Goal: Information Seeking & Learning: Learn about a topic

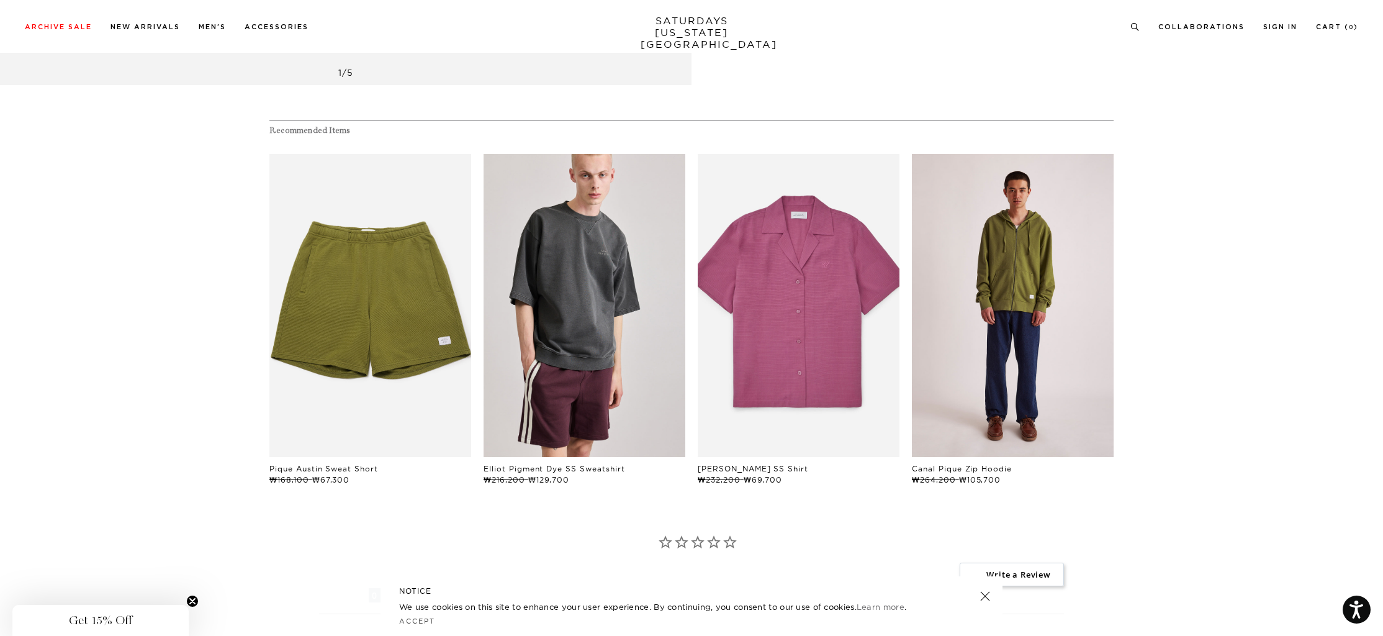
scroll to position [842, 7]
click at [1015, 346] on link "files/U22428ZP02-MAYFLY_01.jpg" at bounding box center [1013, 306] width 202 height 303
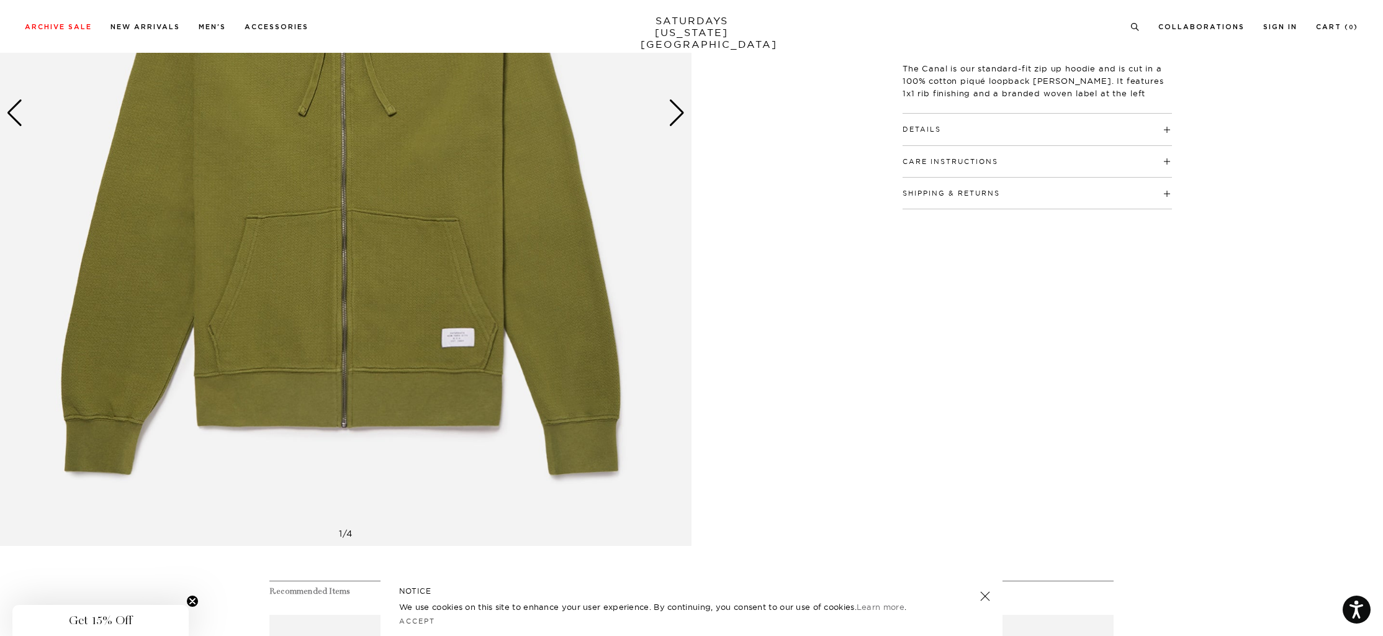
scroll to position [298, 0]
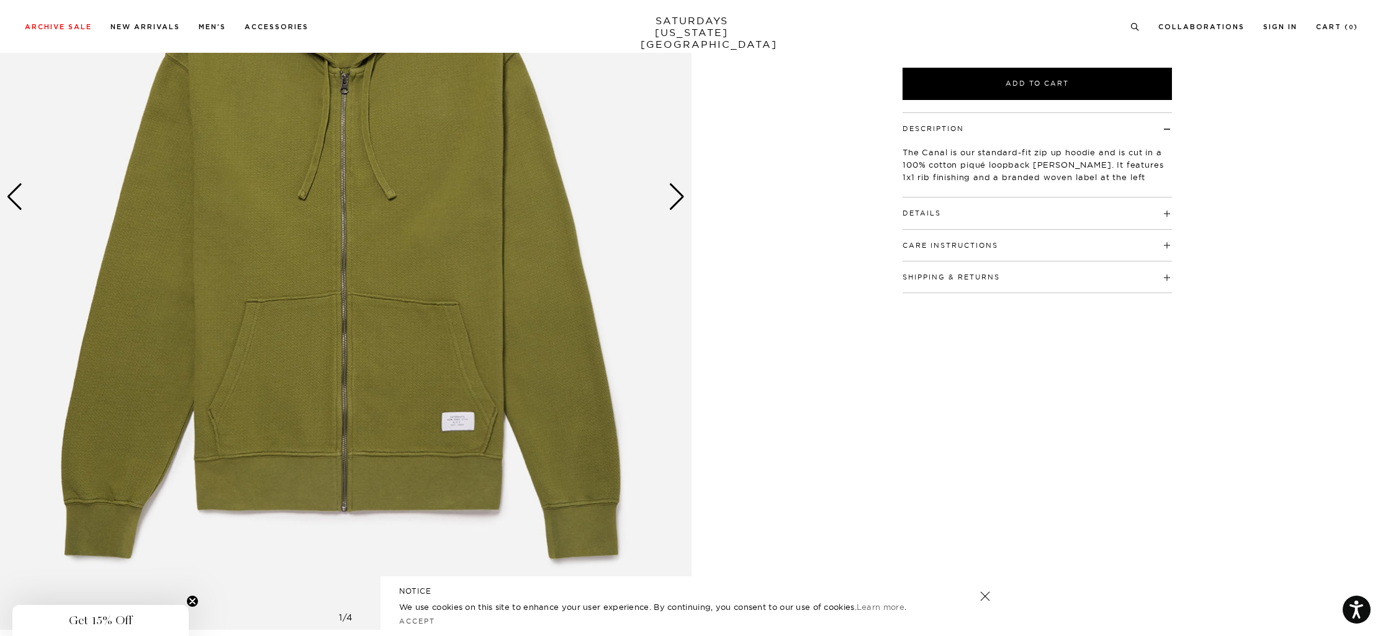
click at [673, 205] on div "Next slide" at bounding box center [677, 196] width 17 height 27
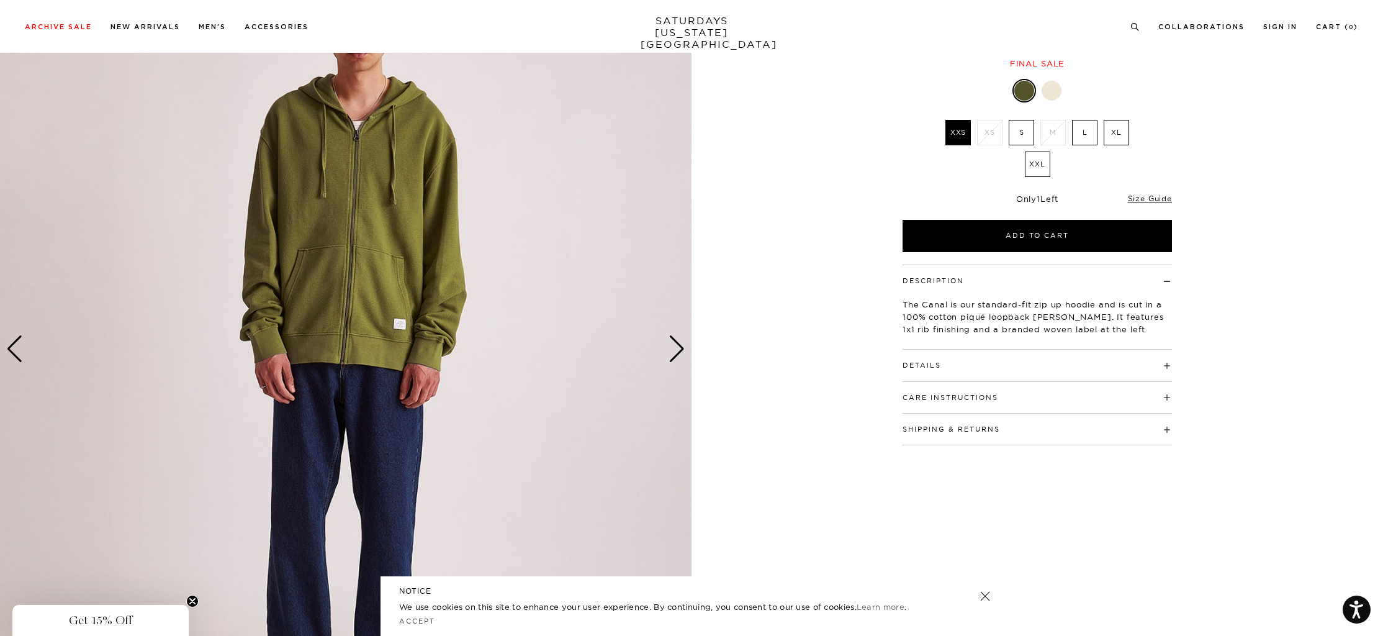
scroll to position [112, 0]
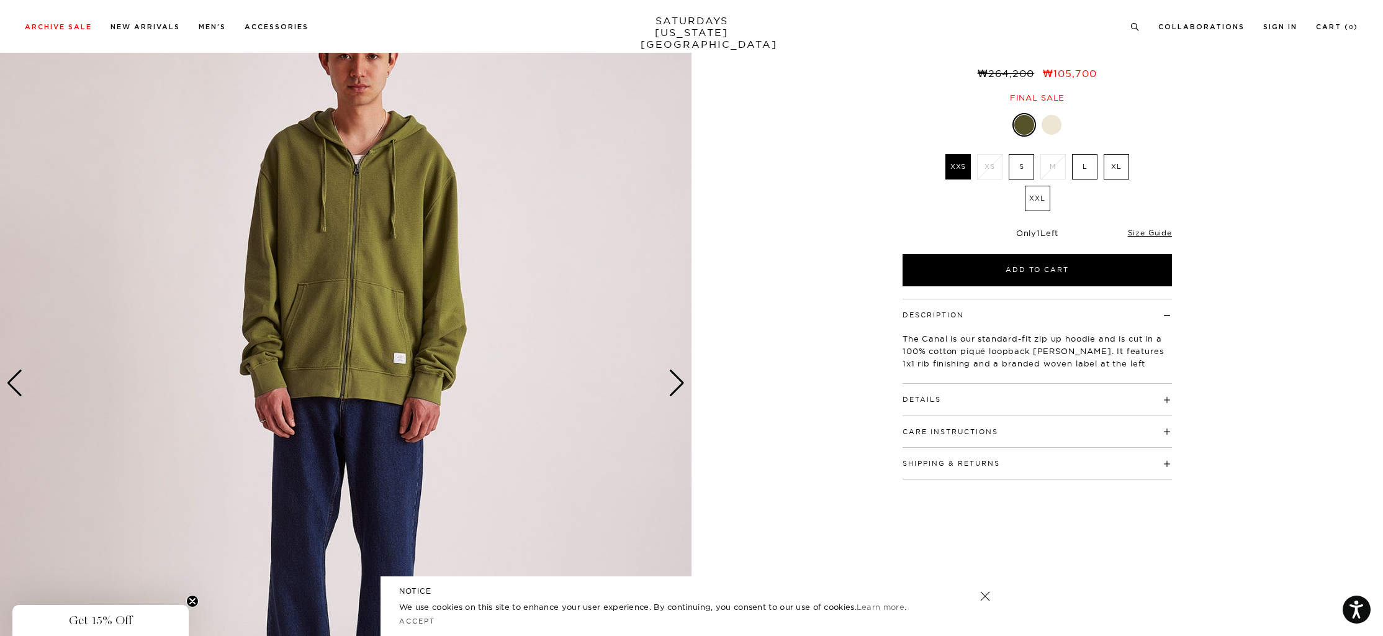
click at [677, 370] on div "Next slide" at bounding box center [677, 382] width 17 height 27
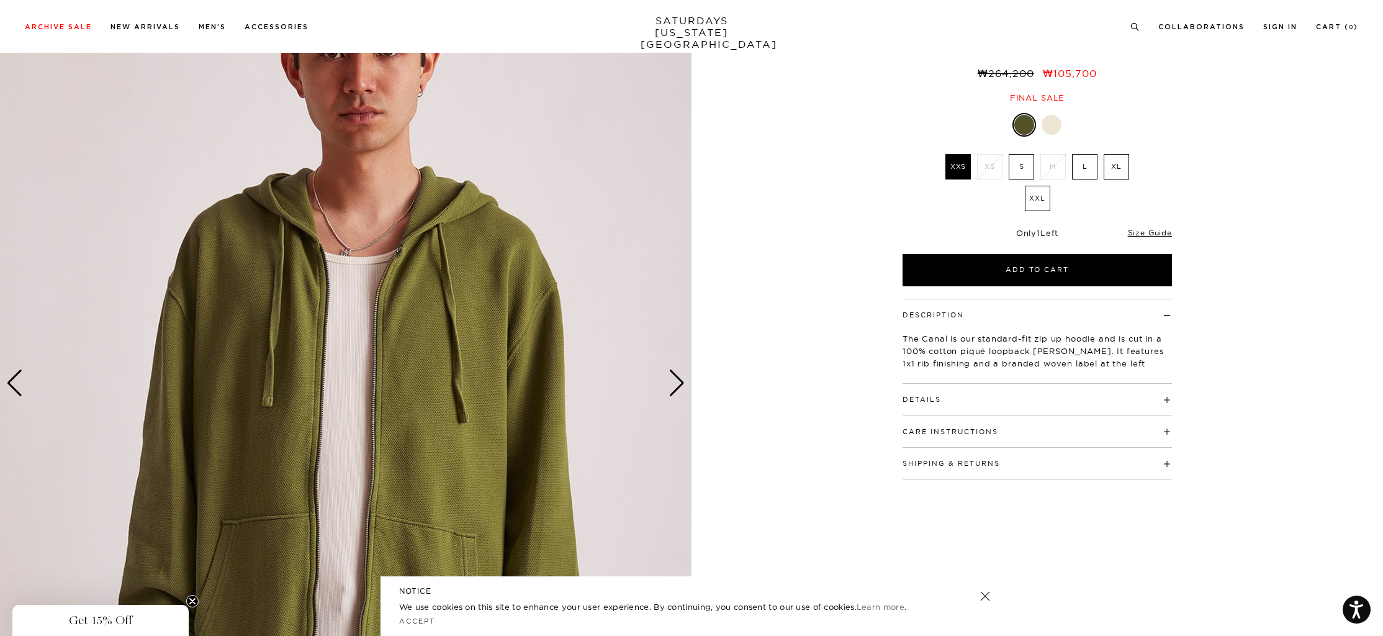
click at [672, 381] on div "Next slide" at bounding box center [677, 382] width 17 height 27
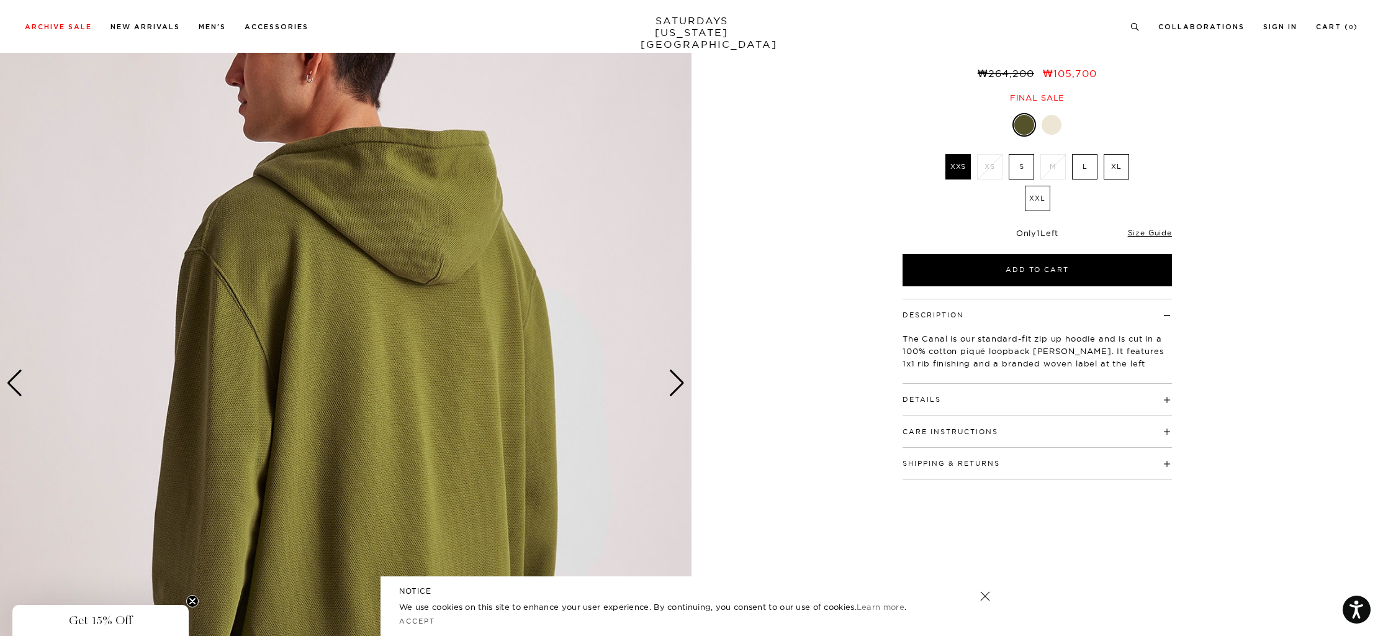
click at [666, 383] on img at bounding box center [346, 383] width 692 height 865
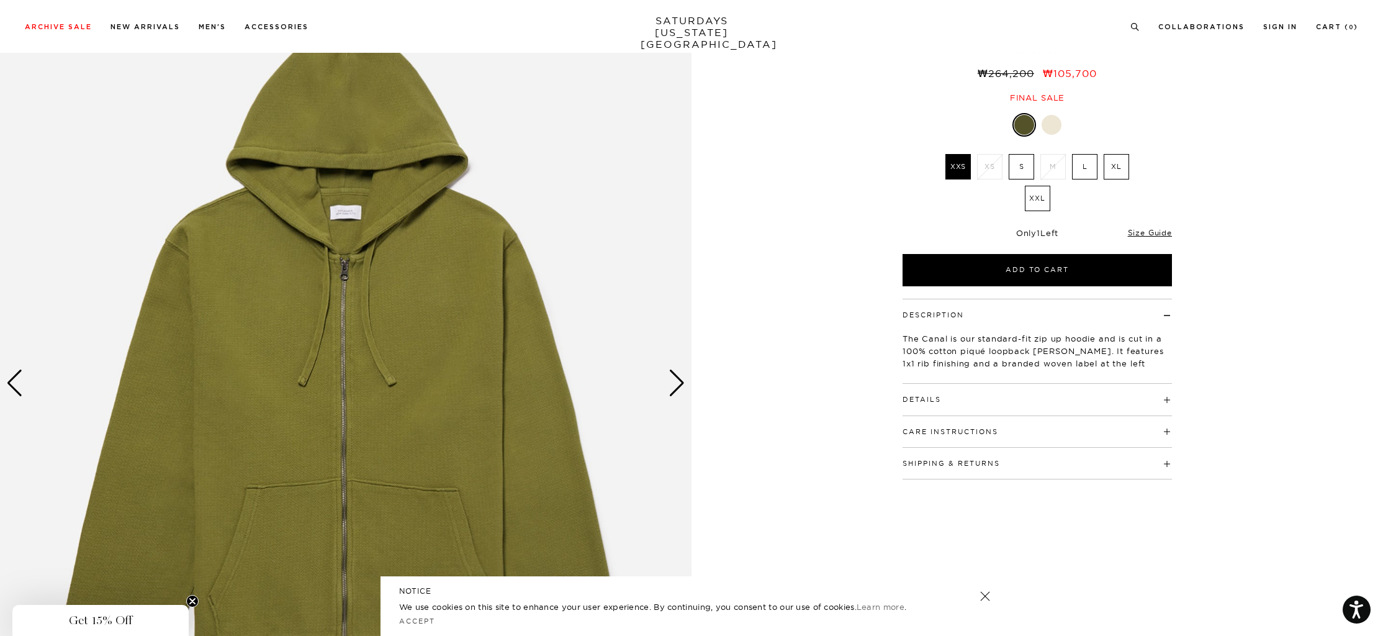
click at [670, 379] on div "Next slide" at bounding box center [677, 382] width 17 height 27
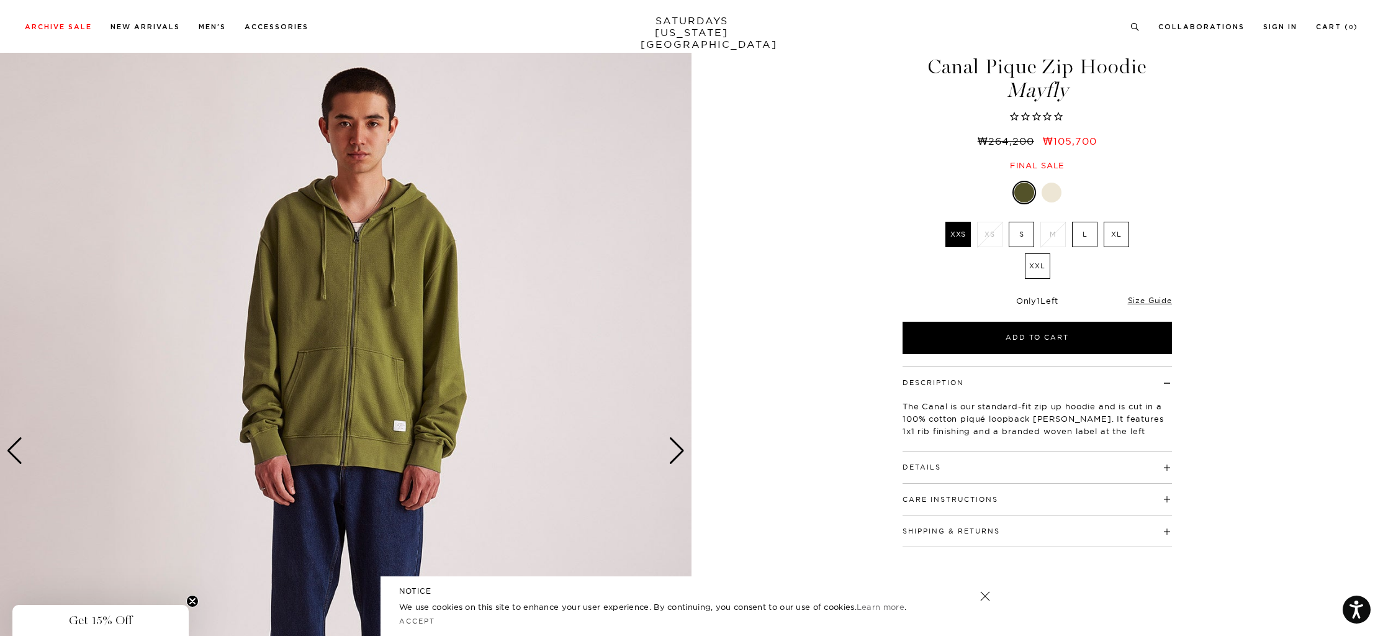
scroll to position [0, 5]
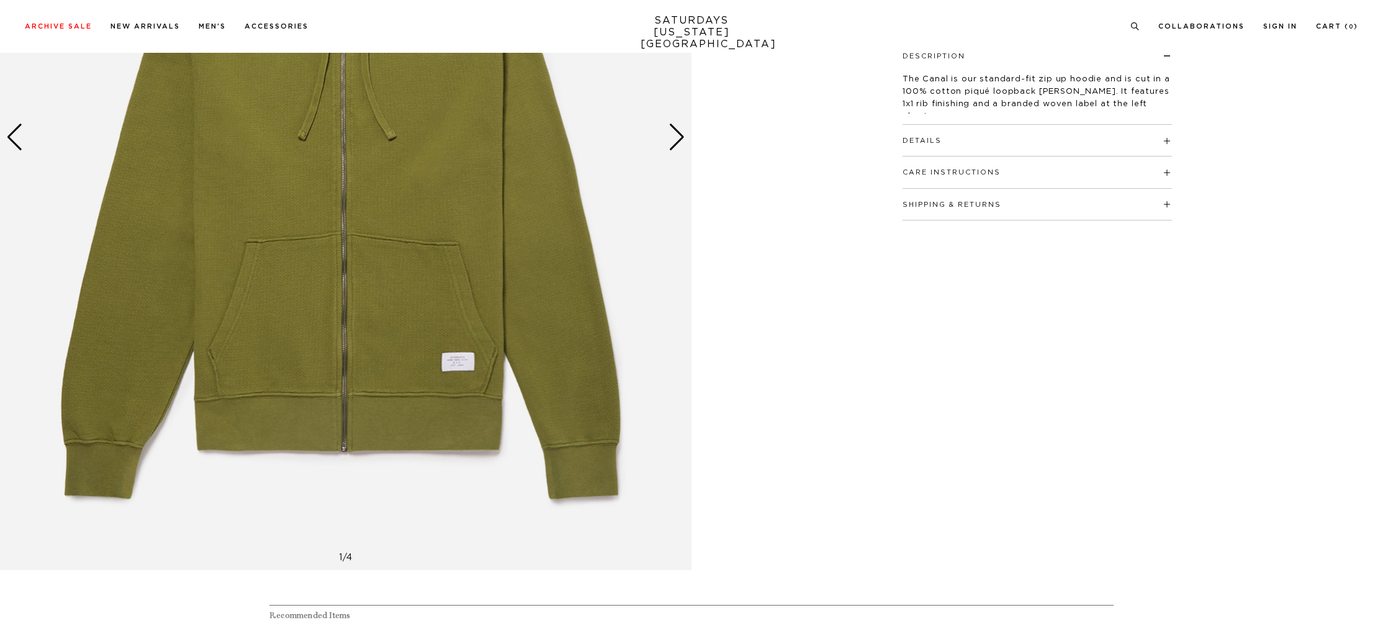
scroll to position [365, 1]
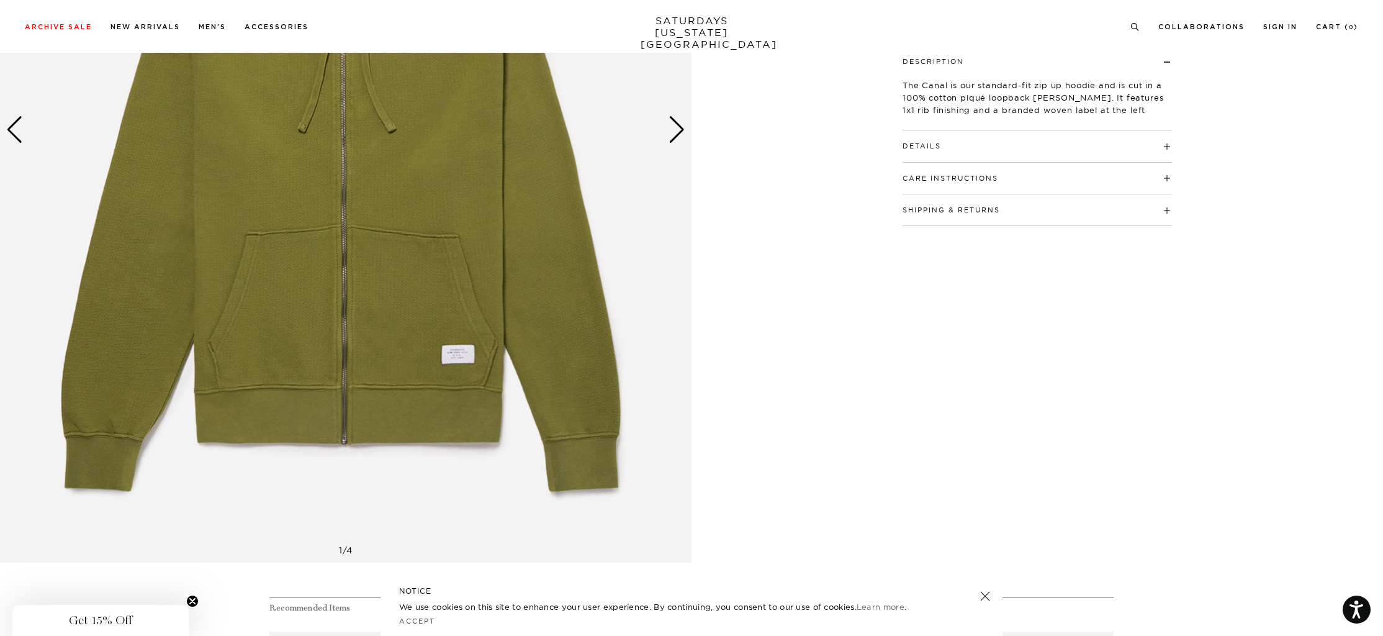
click at [968, 157] on div "Details 100% Cotton Woven label at the chest Model is 6'0" and wearing a size M…" at bounding box center [1037, 146] width 269 height 32
click at [921, 141] on h4 "Details" at bounding box center [1037, 140] width 269 height 20
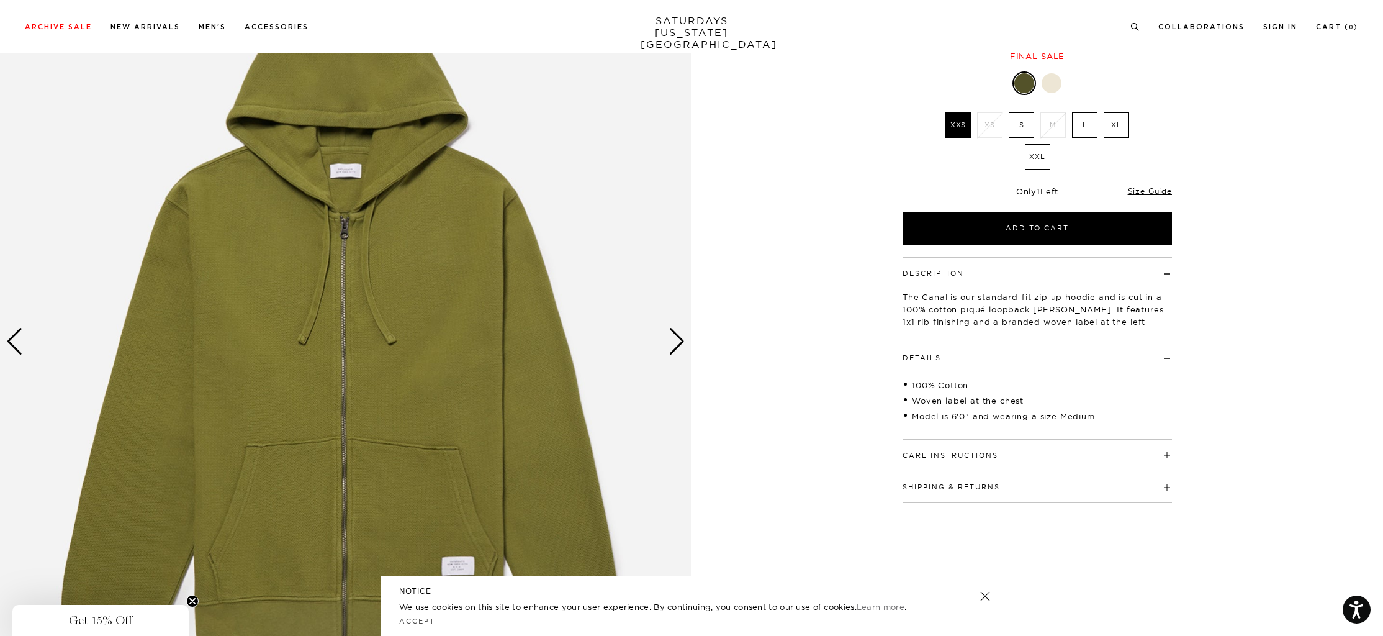
scroll to position [156, 7]
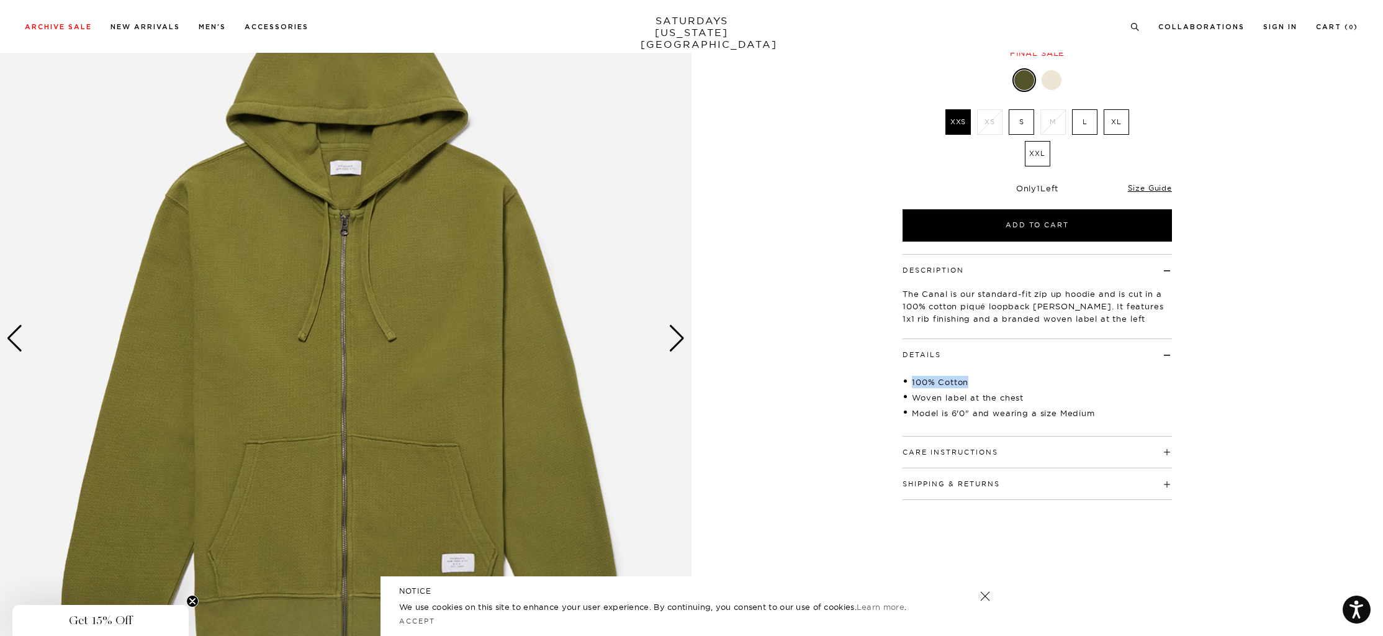
drag, startPoint x: 955, startPoint y: 380, endPoint x: 902, endPoint y: 381, distance: 53.4
click at [903, 381] on li "100% Cotton" at bounding box center [1037, 382] width 269 height 12
copy li "100% Cotton"
